Goal: Navigation & Orientation: Find specific page/section

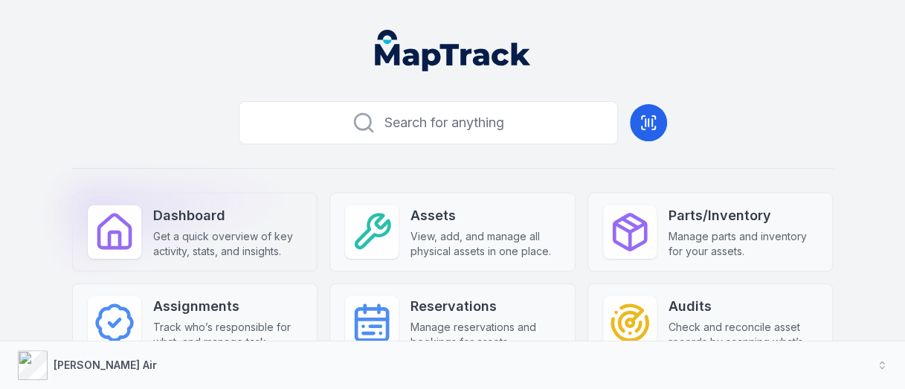
click at [220, 215] on strong "Dashboard" at bounding box center [227, 215] width 149 height 21
